Goal: Task Accomplishment & Management: Manage account settings

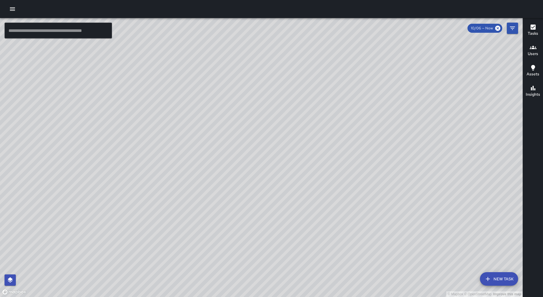
click at [14, 7] on icon "button" at bounding box center [12, 8] width 5 height 3
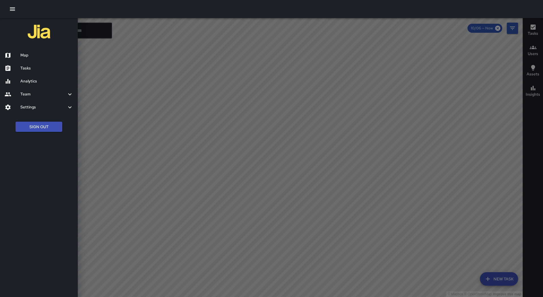
click at [38, 72] on div "Tasks" at bounding box center [39, 68] width 78 height 13
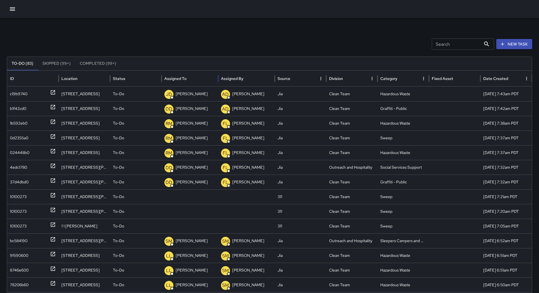
click at [198, 77] on div "Assigned To" at bounding box center [189, 79] width 51 height 16
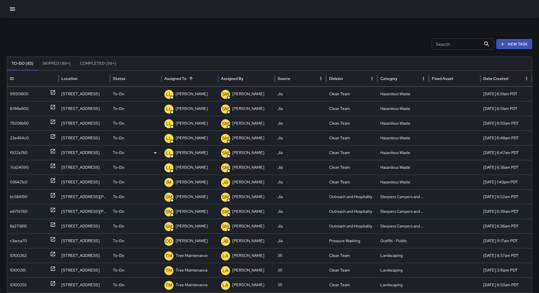
scroll to position [170, 0]
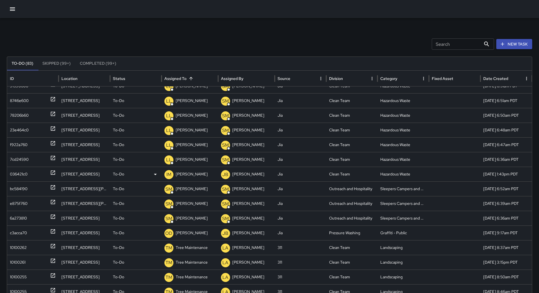
click at [16, 169] on div "036421c0" at bounding box center [19, 174] width 18 height 14
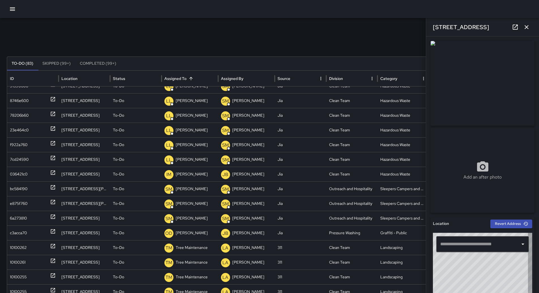
type input "**********"
click at [186, 176] on p "[PERSON_NAME]" at bounding box center [192, 174] width 32 height 14
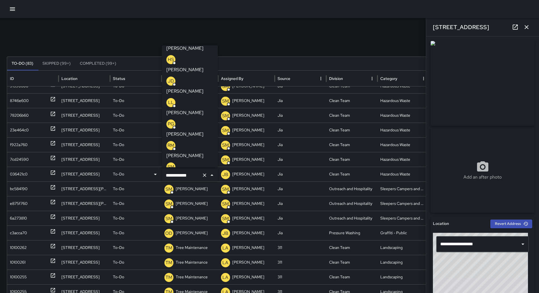
scroll to position [85, 0]
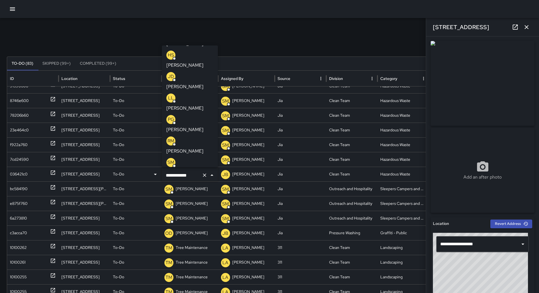
click at [195, 255] on p "[PERSON_NAME]" at bounding box center [184, 258] width 37 height 7
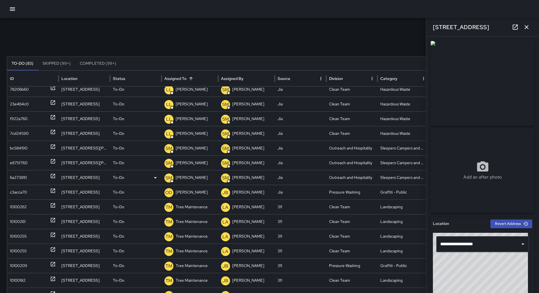
scroll to position [211, 0]
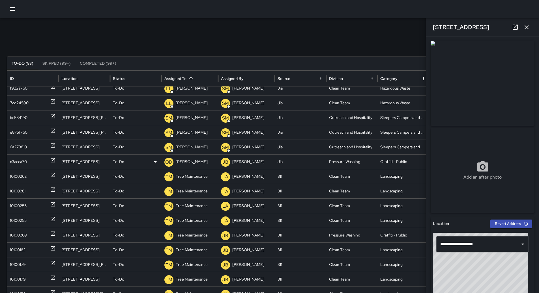
click at [25, 164] on div "c3acca70" at bounding box center [18, 162] width 17 height 14
click at [174, 161] on div "OD [PERSON_NAME]" at bounding box center [189, 162] width 51 height 14
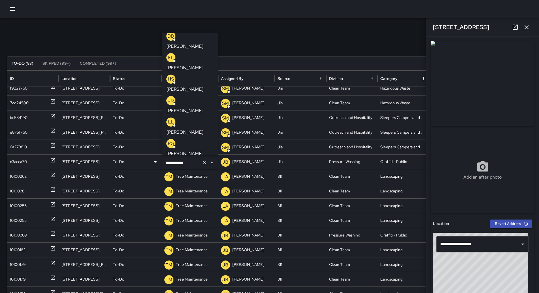
scroll to position [0, 0]
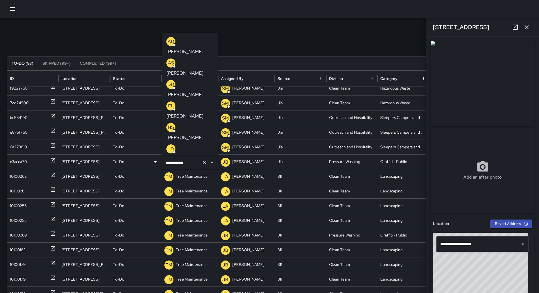
click at [192, 156] on p "[PERSON_NAME]" at bounding box center [184, 159] width 37 height 7
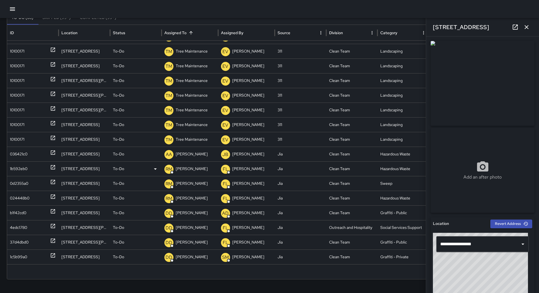
click at [17, 167] on div "1b592eb0" at bounding box center [19, 169] width 18 height 14
click at [23, 182] on div "0d2355a0" at bounding box center [19, 183] width 18 height 14
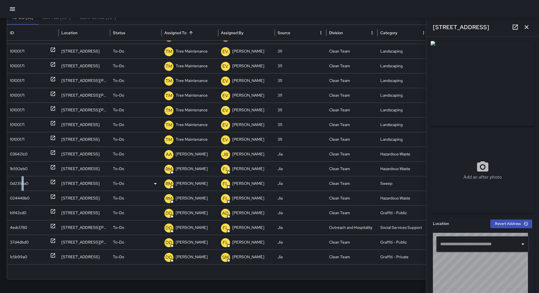
type input "**********"
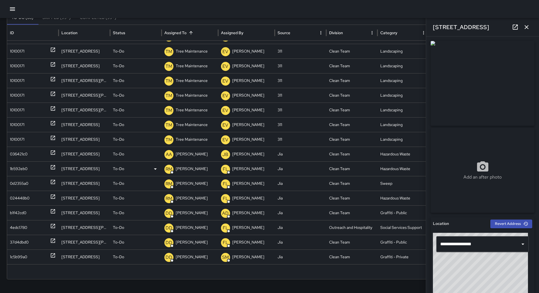
click at [26, 170] on div "1b592eb0" at bounding box center [19, 169] width 18 height 14
type input "**********"
click at [25, 197] on div "024448b0" at bounding box center [20, 198] width 20 height 14
click at [21, 208] on div "b1f42cd0" at bounding box center [18, 213] width 16 height 14
click at [22, 228] on div "4edc1780" at bounding box center [18, 228] width 17 height 14
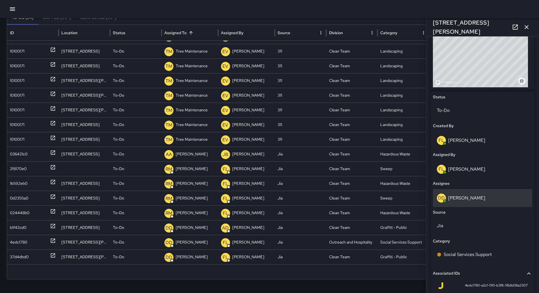
click at [467, 197] on p "[PERSON_NAME]" at bounding box center [466, 198] width 37 height 6
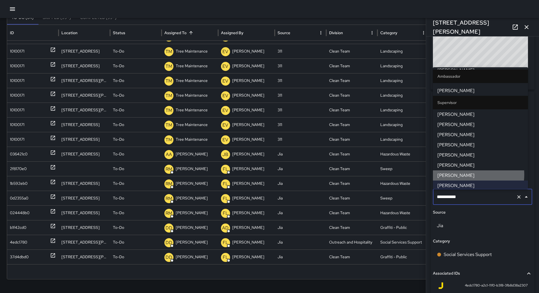
click at [470, 173] on span "[PERSON_NAME]" at bounding box center [480, 175] width 86 height 7
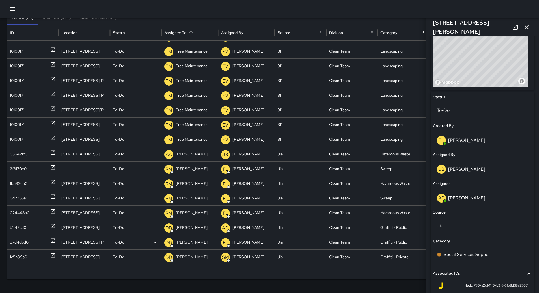
click at [21, 242] on div "37d4dbd0" at bounding box center [19, 242] width 19 height 14
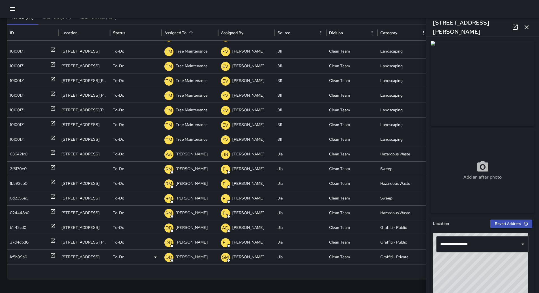
click at [31, 256] on div "1c5b99a0" at bounding box center [33, 257] width 46 height 14
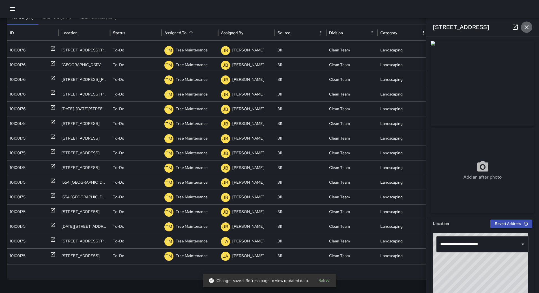
click at [529, 26] on icon "button" at bounding box center [526, 27] width 7 height 7
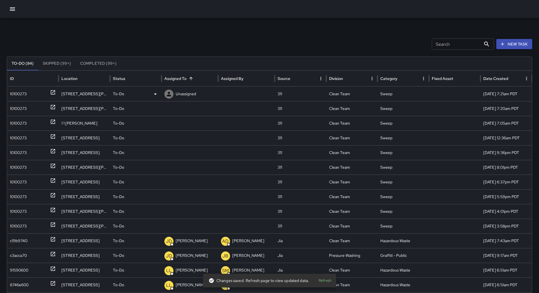
click at [27, 94] on div "10100273" at bounding box center [33, 94] width 46 height 14
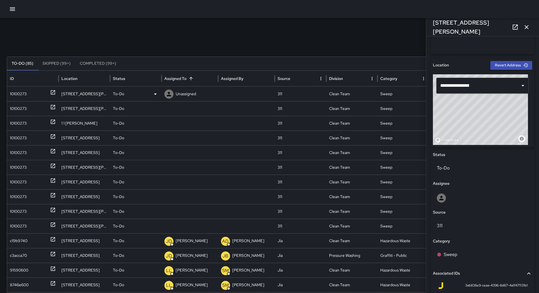
click at [187, 96] on p "Unassigned" at bounding box center [186, 94] width 20 height 14
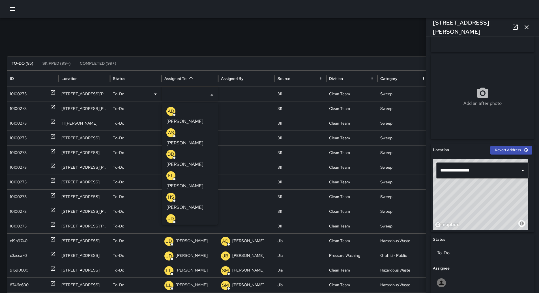
scroll to position [31, 0]
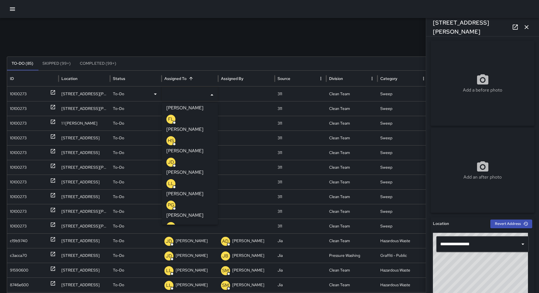
click at [195, 234] on p "[PERSON_NAME]" at bounding box center [184, 237] width 37 height 7
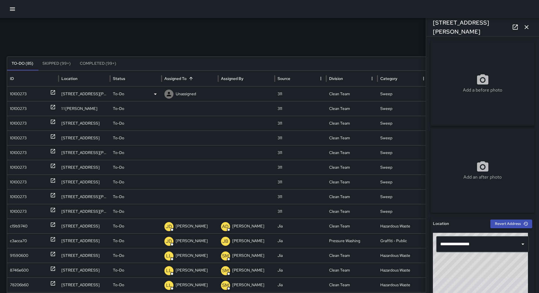
click at [19, 96] on div "10100273" at bounding box center [18, 94] width 17 height 14
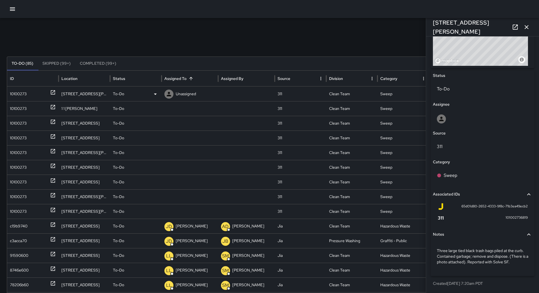
click at [154, 91] on icon at bounding box center [155, 94] width 7 height 7
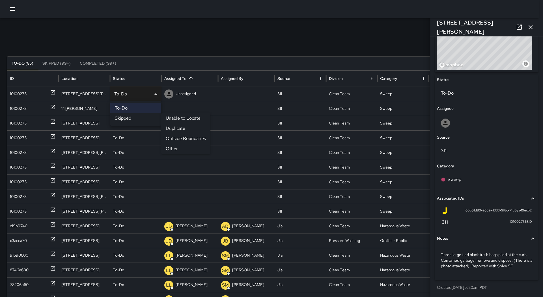
click at [172, 146] on li "Other" at bounding box center [185, 149] width 49 height 10
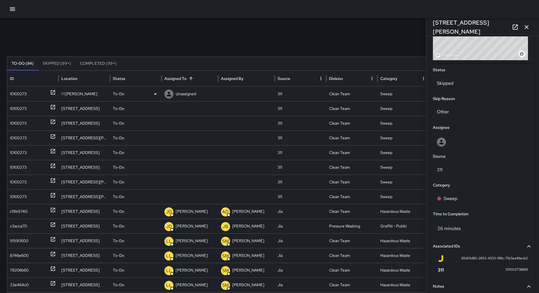
click at [34, 98] on div "10100273" at bounding box center [33, 94] width 46 height 14
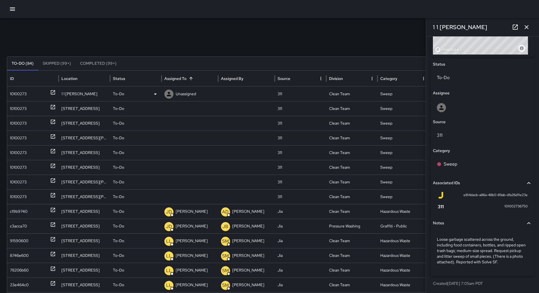
click at [189, 92] on p "Unassigned" at bounding box center [186, 94] width 20 height 14
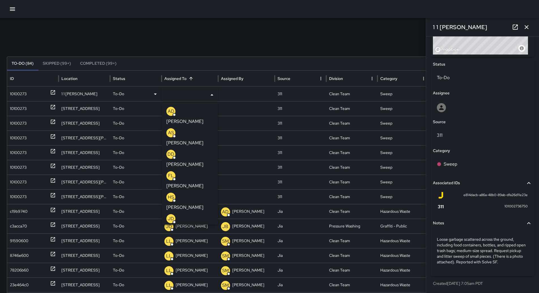
click at [198, 161] on p "[PERSON_NAME]" at bounding box center [184, 164] width 37 height 7
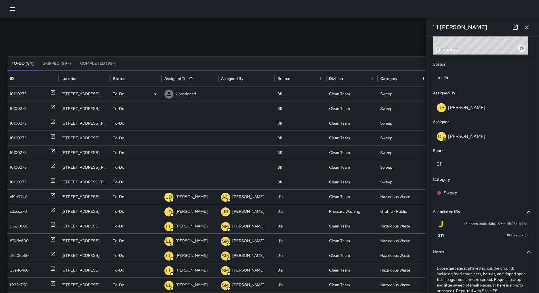
click at [31, 99] on div "10100273" at bounding box center [33, 94] width 46 height 14
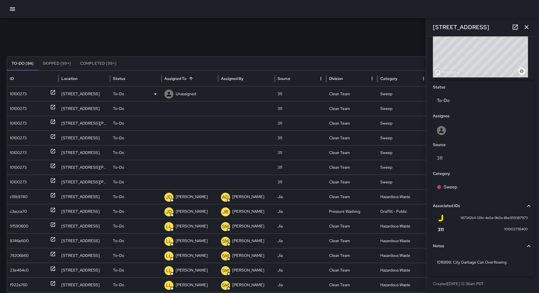
click at [157, 97] on icon at bounding box center [155, 94] width 7 height 7
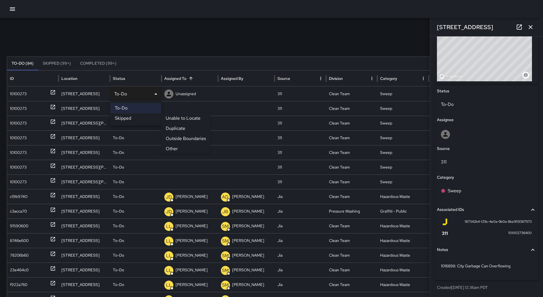
click at [171, 145] on li "Other" at bounding box center [185, 149] width 49 height 10
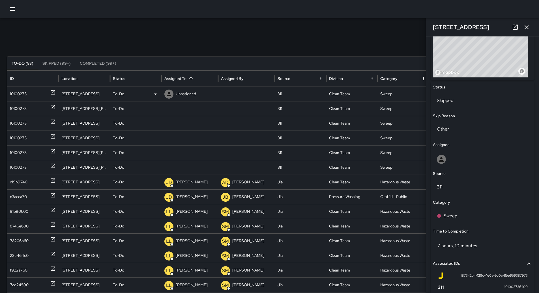
click at [10, 90] on div "10100273" at bounding box center [18, 94] width 17 height 14
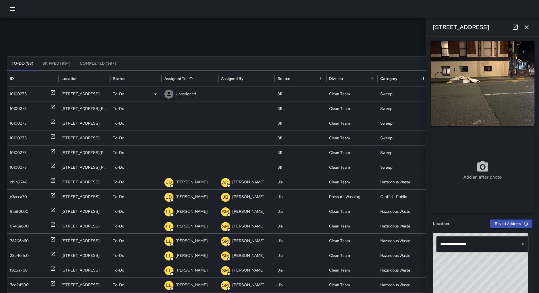
click at [156, 97] on div "To-Do" at bounding box center [136, 94] width 46 height 14
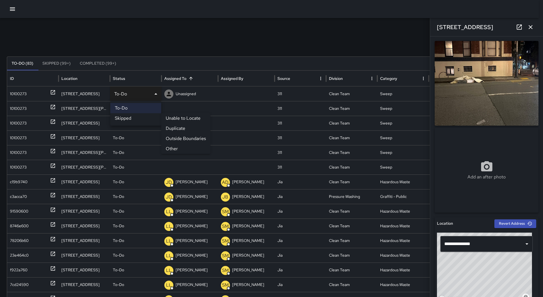
click at [171, 146] on li "Other" at bounding box center [185, 149] width 49 height 10
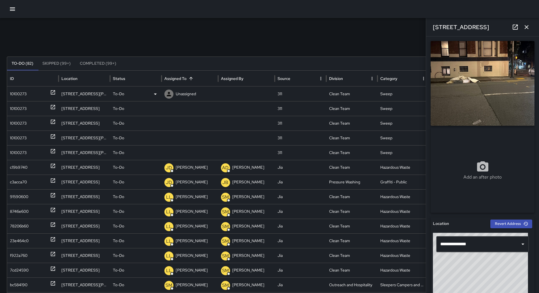
click at [47, 92] on div "10100273" at bounding box center [33, 94] width 46 height 14
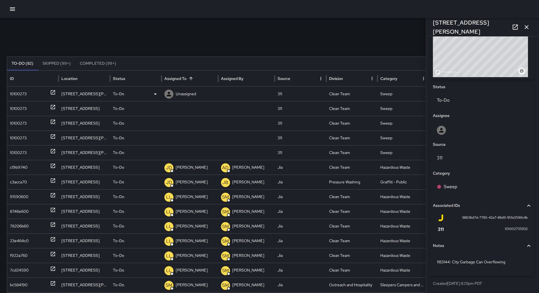
click at [151, 92] on div "To-Do" at bounding box center [136, 94] width 46 height 14
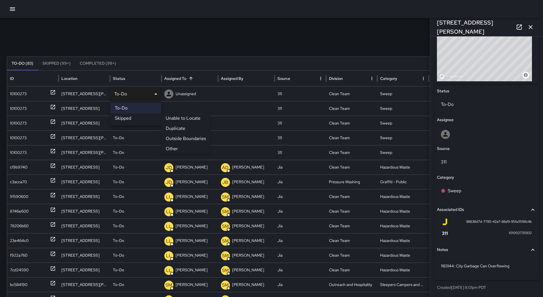
click at [174, 148] on li "Other" at bounding box center [185, 149] width 49 height 10
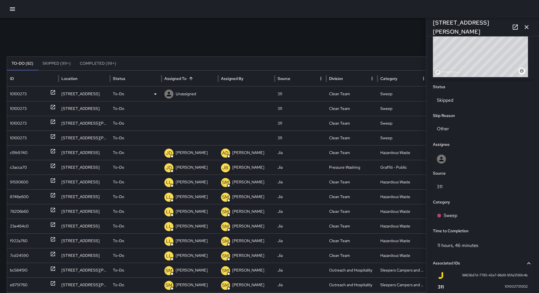
click at [31, 96] on div "10100273" at bounding box center [33, 94] width 46 height 14
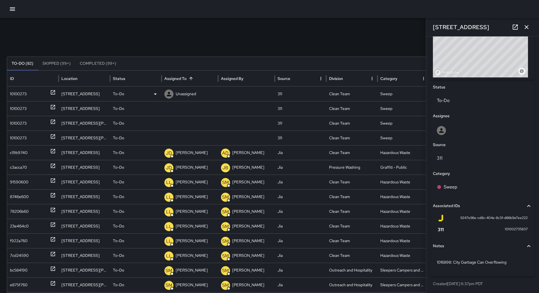
click at [152, 92] on icon at bounding box center [155, 94] width 7 height 7
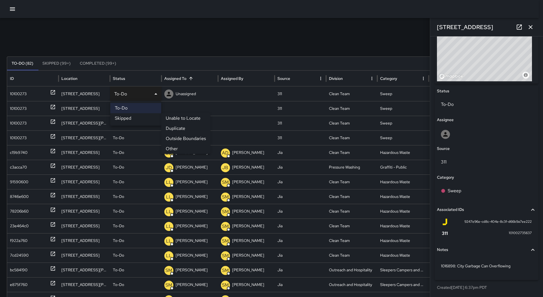
click at [168, 146] on li "Other" at bounding box center [185, 149] width 49 height 10
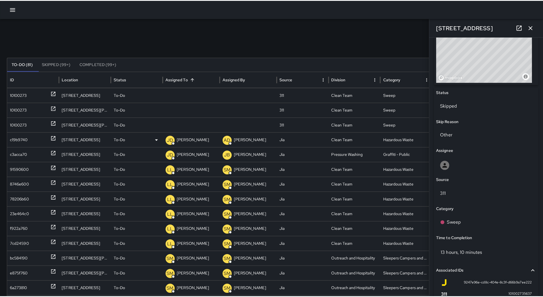
scroll to position [226, 0]
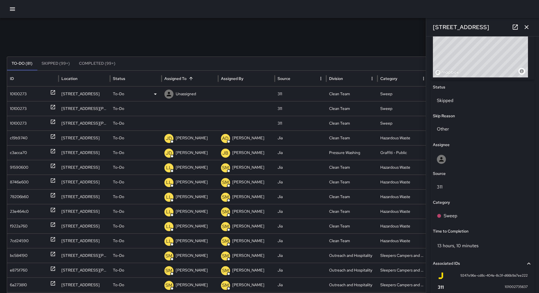
click at [19, 92] on div "10100273" at bounding box center [18, 94] width 17 height 14
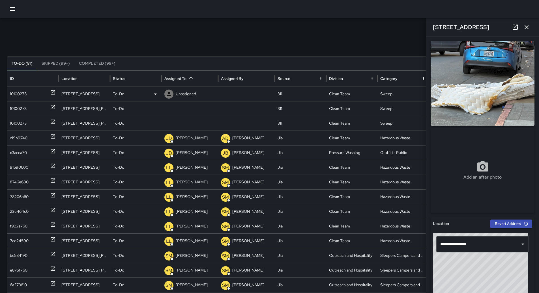
click at [152, 96] on icon at bounding box center [155, 94] width 7 height 7
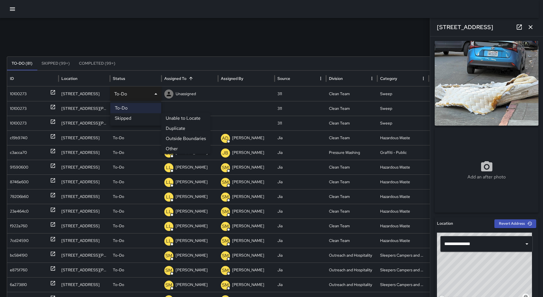
click at [182, 148] on li "Other" at bounding box center [185, 149] width 49 height 10
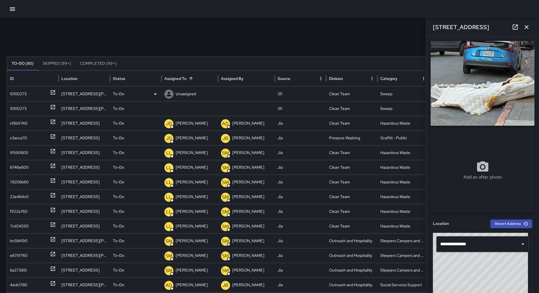
click at [39, 95] on div "10100273" at bounding box center [33, 94] width 46 height 14
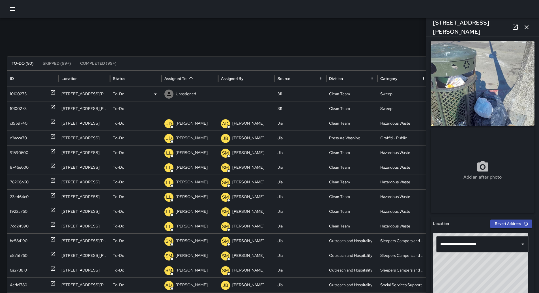
click at [152, 96] on icon at bounding box center [155, 94] width 7 height 7
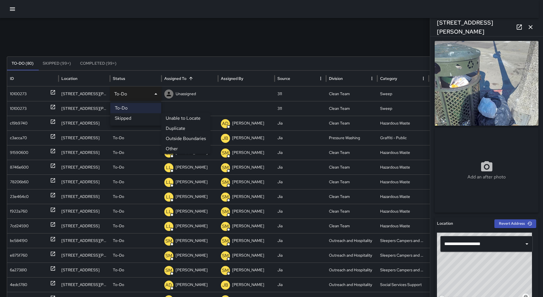
click at [183, 148] on li "Other" at bounding box center [185, 149] width 49 height 10
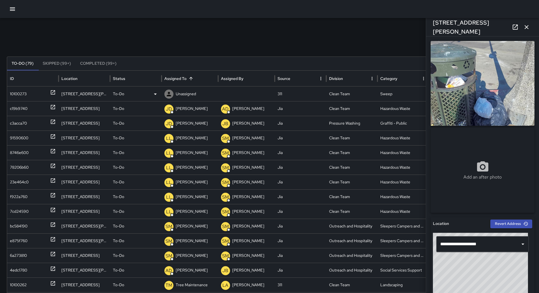
drag, startPoint x: 38, startPoint y: 96, endPoint x: 61, endPoint y: 96, distance: 22.6
click at [38, 96] on div "10100273" at bounding box center [33, 94] width 46 height 14
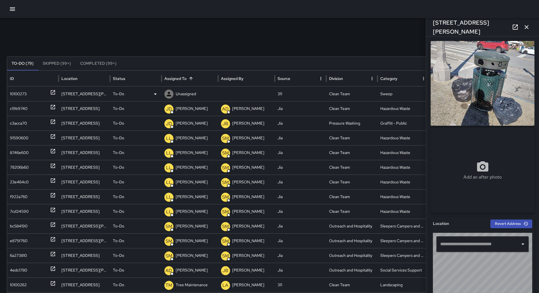
type input "**********"
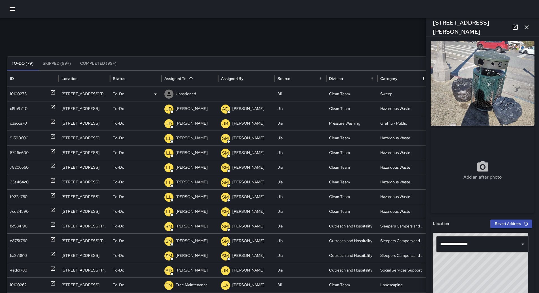
click at [159, 95] on div "To-Do" at bounding box center [135, 94] width 51 height 15
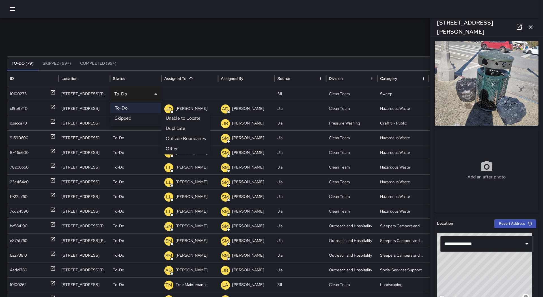
click at [173, 147] on li "Other" at bounding box center [185, 149] width 49 height 10
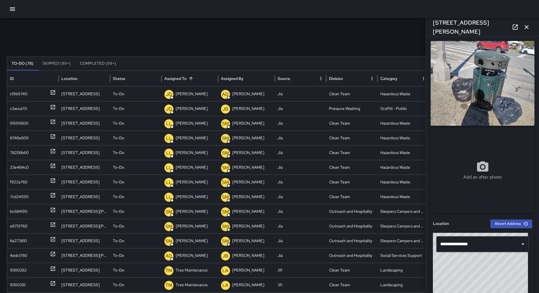
click at [15, 10] on icon "button" at bounding box center [12, 9] width 7 height 7
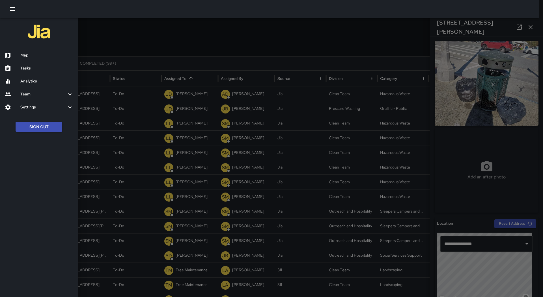
click at [44, 55] on h6 "Map" at bounding box center [46, 55] width 53 height 6
